Goal: Find specific page/section: Find specific page/section

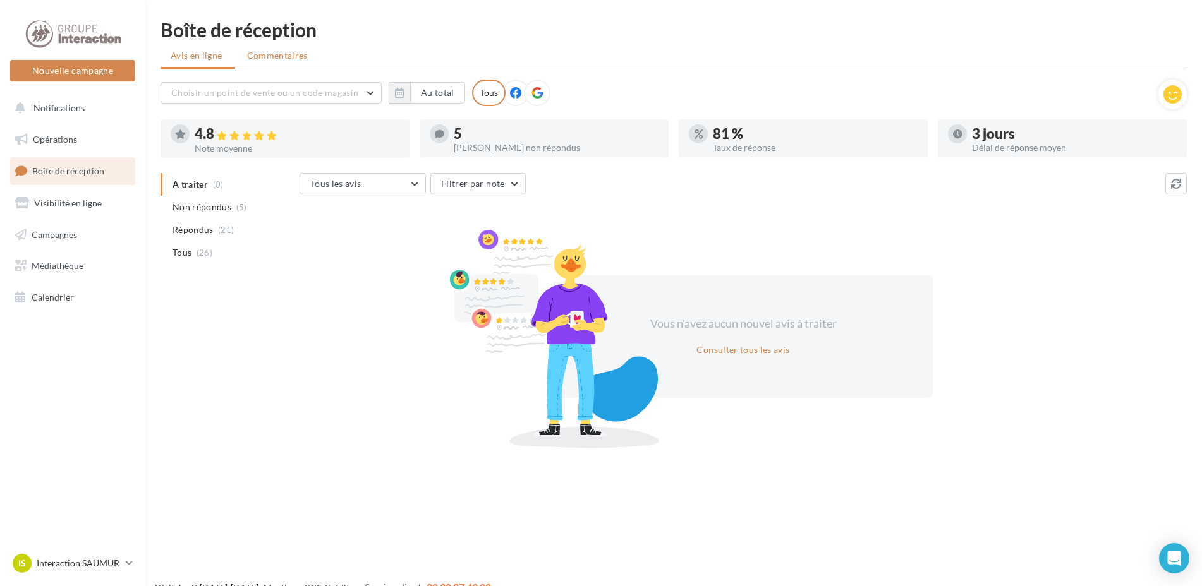
click at [260, 53] on span "Commentaires" at bounding box center [277, 55] width 61 height 13
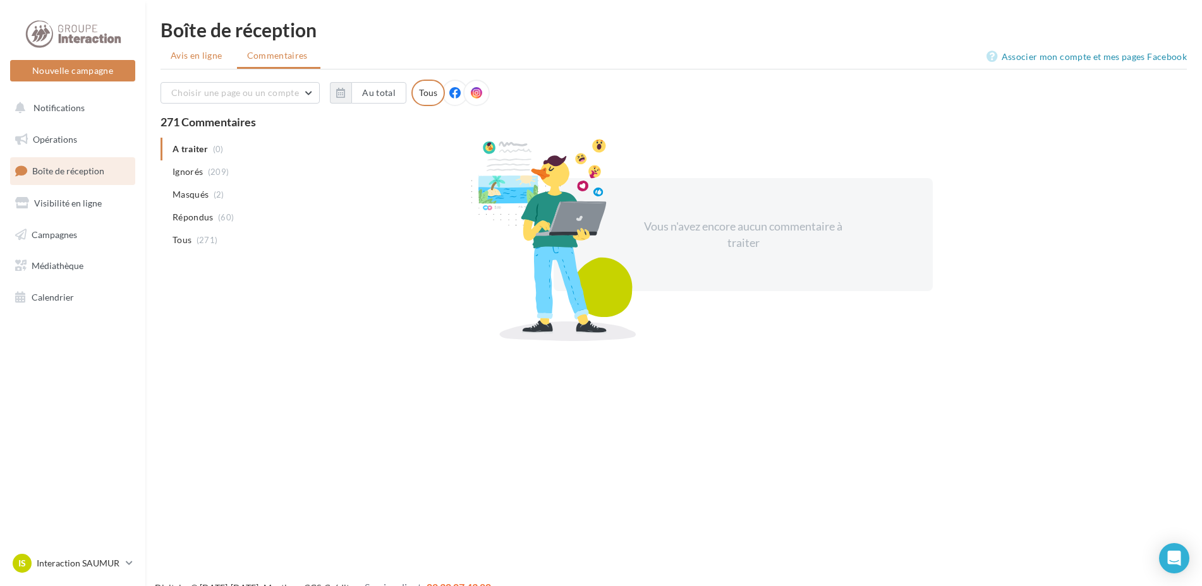
click at [202, 57] on span "Avis en ligne" at bounding box center [197, 55] width 52 height 13
